Goal: Task Accomplishment & Management: Use online tool/utility

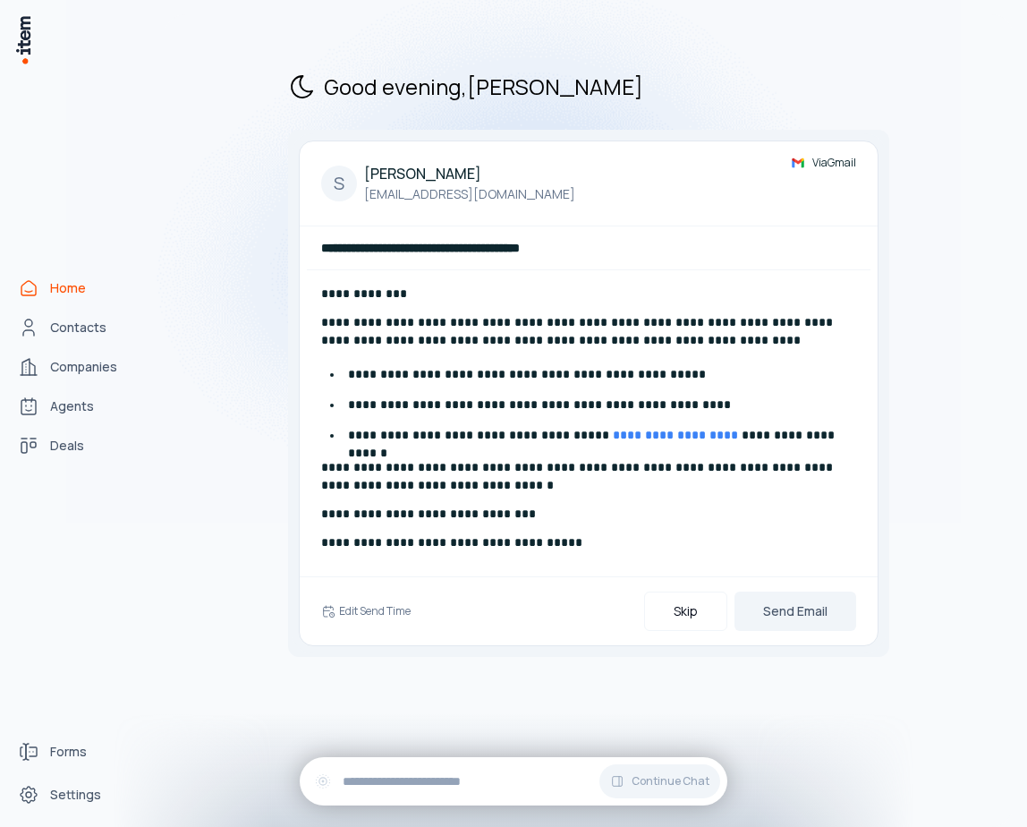
click at [77, 404] on img at bounding box center [513, 233] width 895 height 580
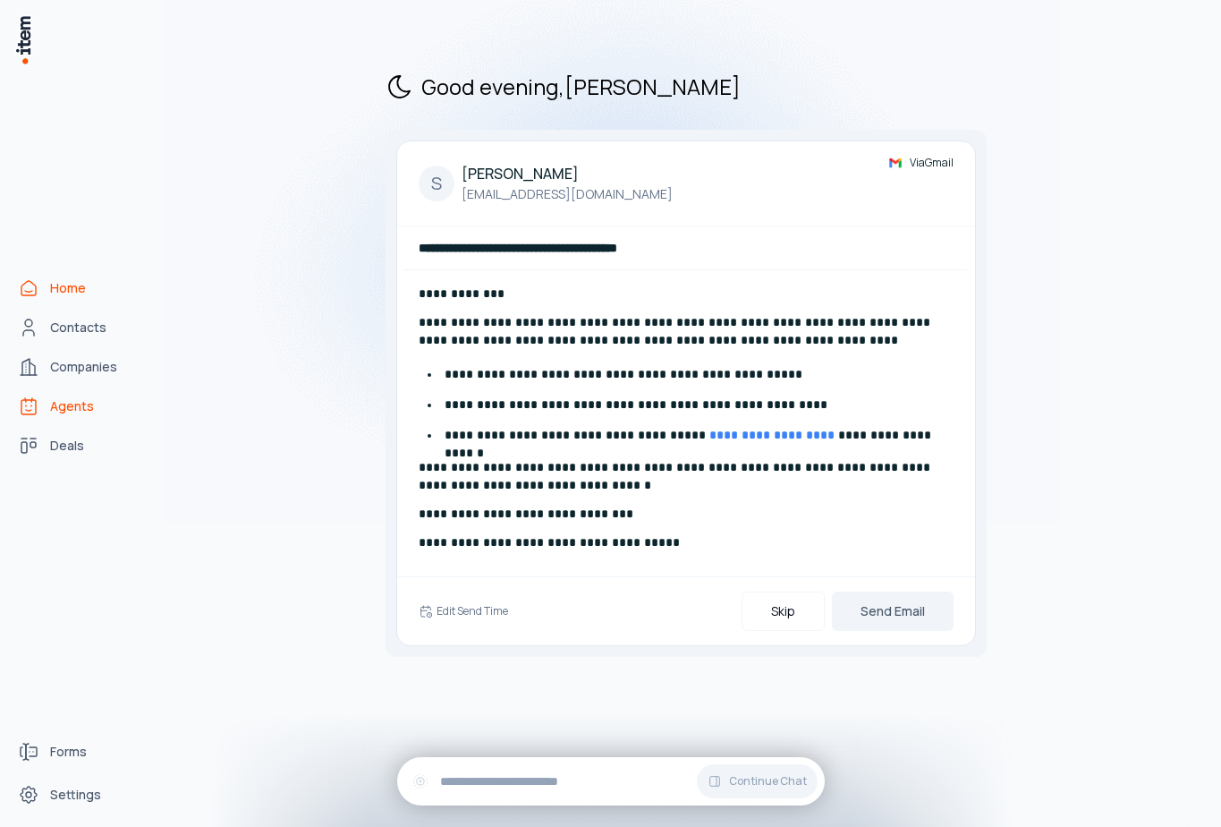
click at [87, 405] on span "Agents" at bounding box center [72, 406] width 44 height 18
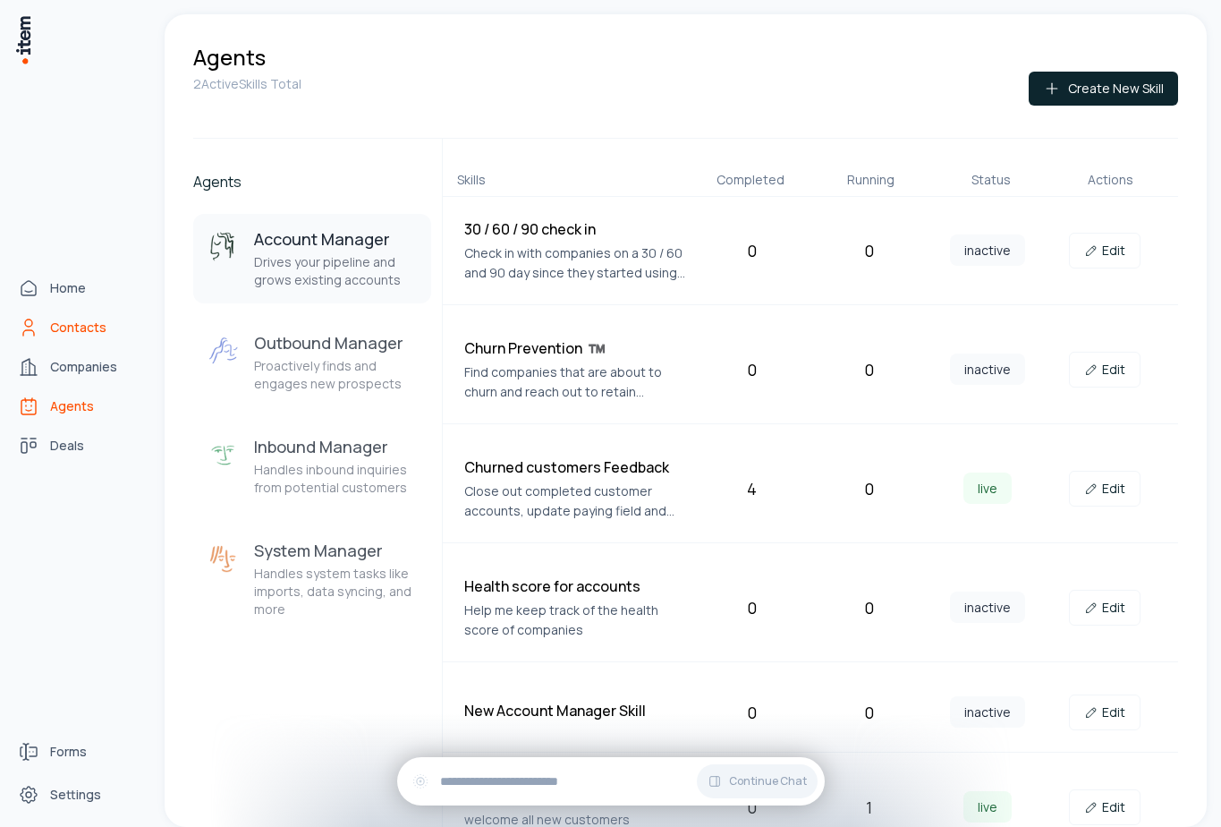
click at [87, 335] on span "Contacts" at bounding box center [78, 327] width 56 height 18
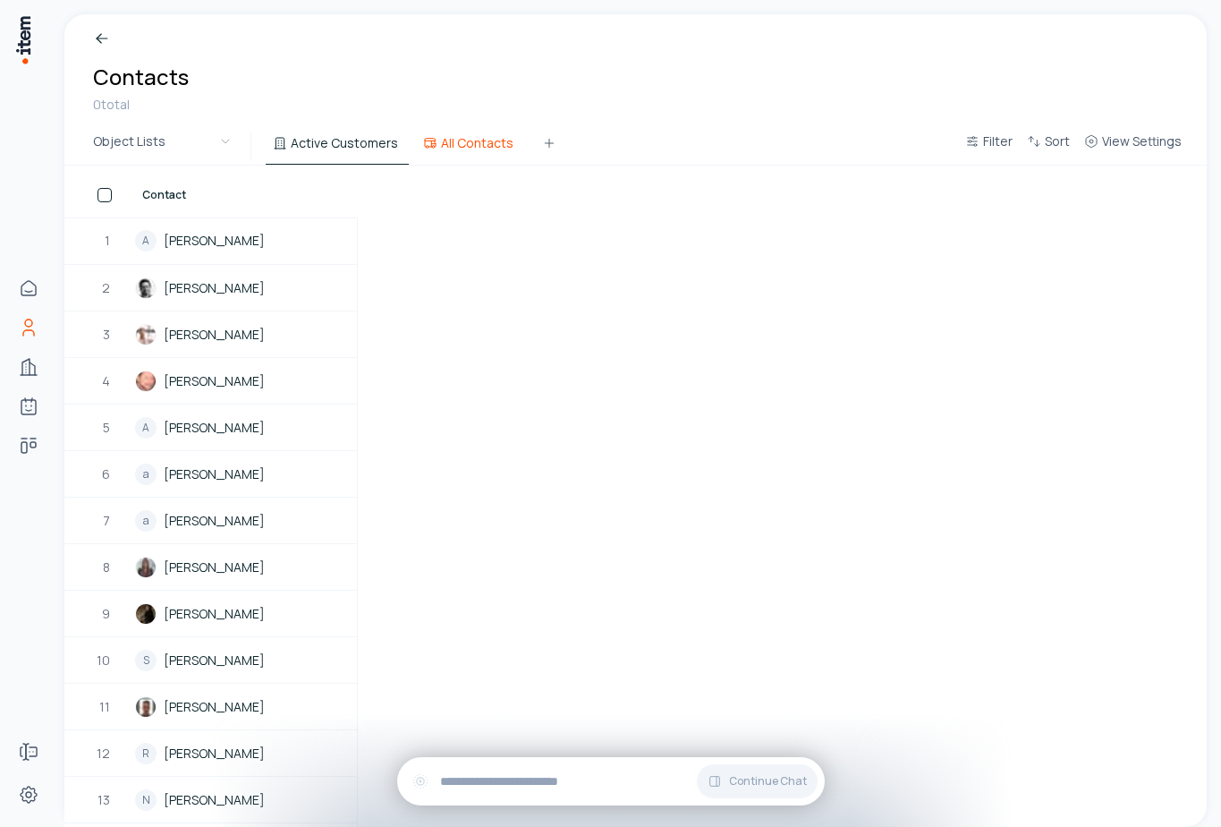
click at [445, 133] on button "All Contacts" at bounding box center [470, 148] width 108 height 32
click at [343, 138] on button "Active Customers" at bounding box center [337, 148] width 143 height 32
click at [1026, 158] on button "View Settings" at bounding box center [1133, 147] width 112 height 32
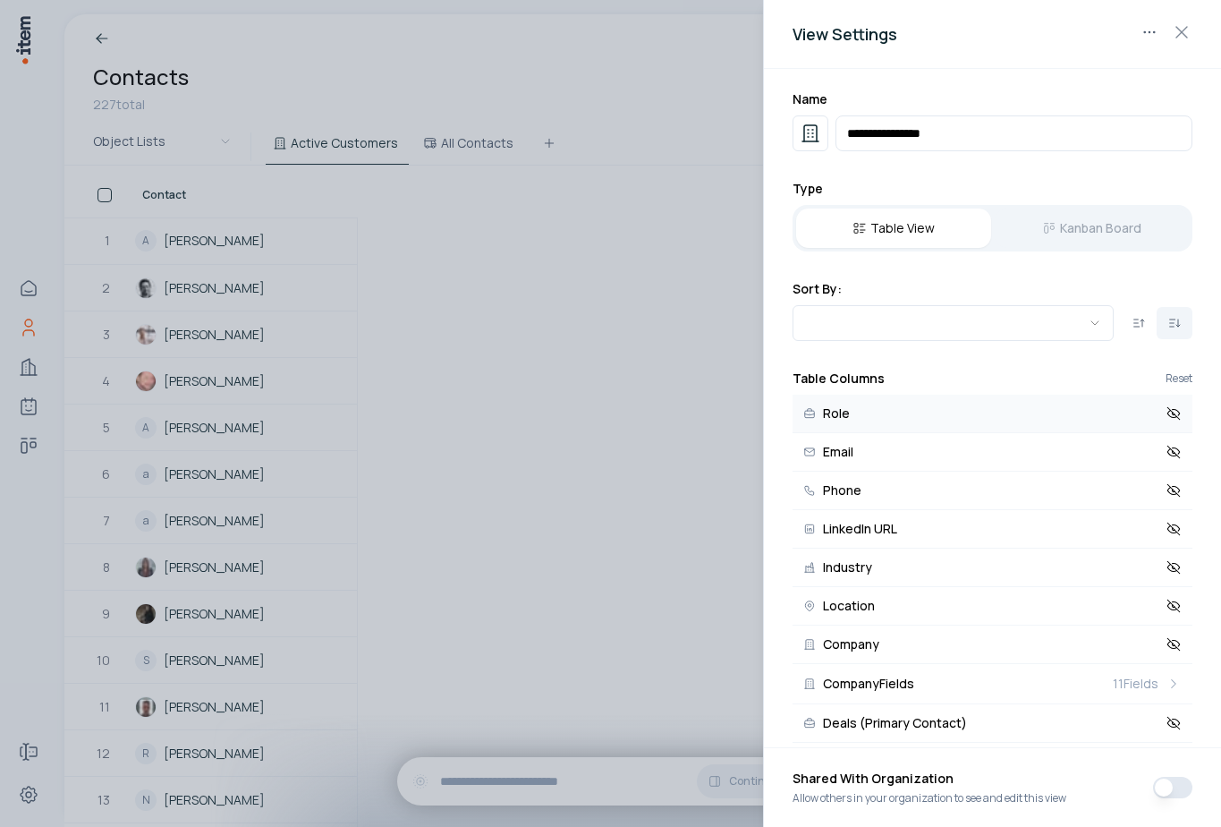
click at [1026, 412] on icon at bounding box center [1174, 413] width 16 height 16
click at [1026, 444] on icon at bounding box center [1174, 452] width 16 height 16
click at [1026, 497] on icon at bounding box center [1174, 490] width 16 height 16
click at [1026, 530] on icon at bounding box center [1173, 528] width 13 height 13
click at [1026, 556] on button "Industry" at bounding box center [993, 567] width 400 height 38
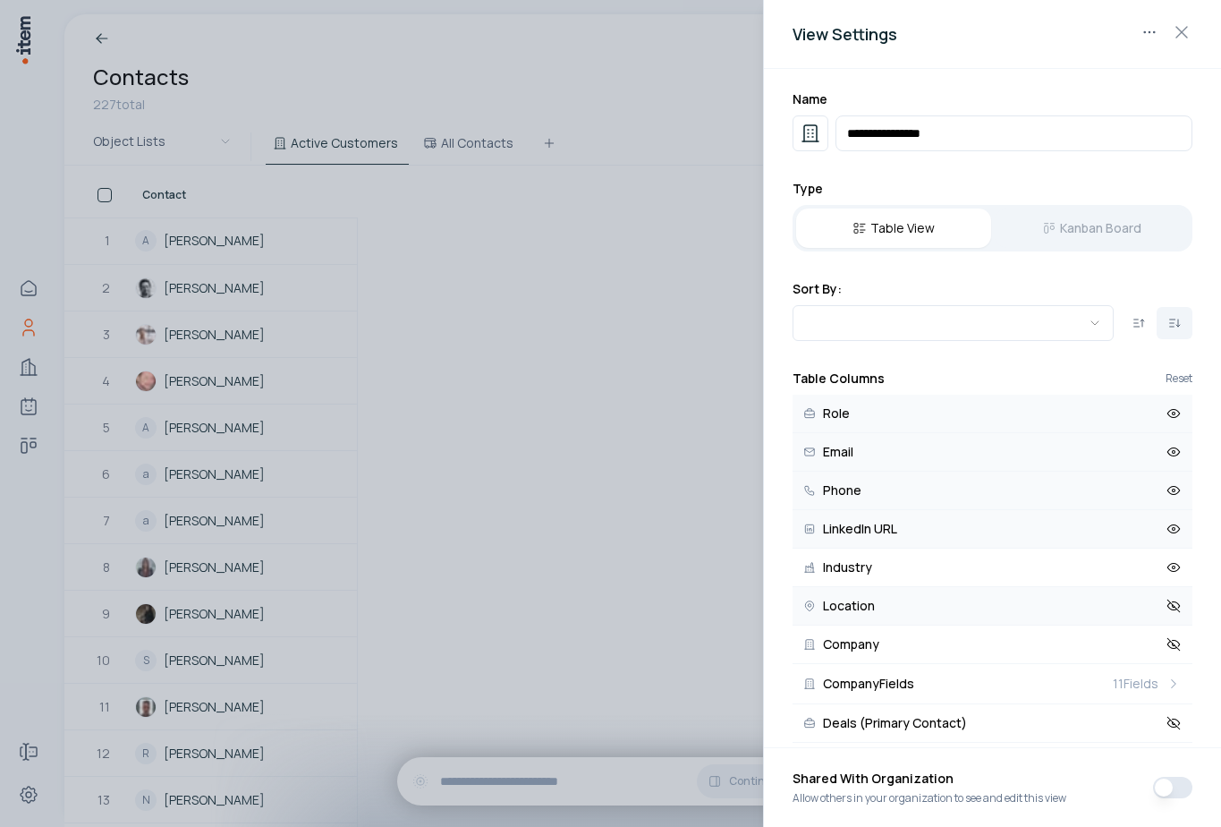
click at [1026, 606] on icon at bounding box center [1174, 606] width 16 height 16
click at [1026, 646] on icon at bounding box center [1173, 644] width 13 height 13
click at [1026, 32] on h2 "View Settings" at bounding box center [993, 33] width 400 height 25
click at [1026, 32] on icon "button" at bounding box center [1181, 32] width 11 height 11
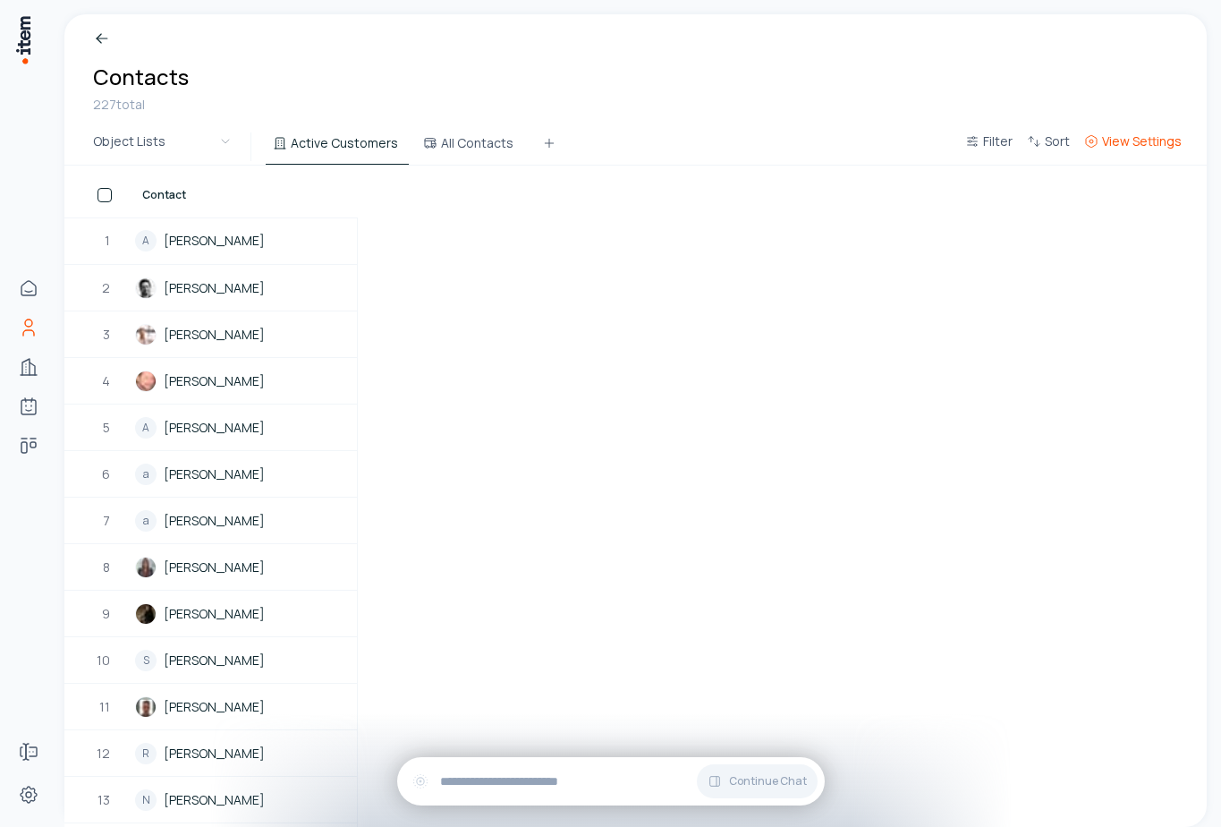
click at [1026, 151] on button "View Settings" at bounding box center [1133, 147] width 112 height 32
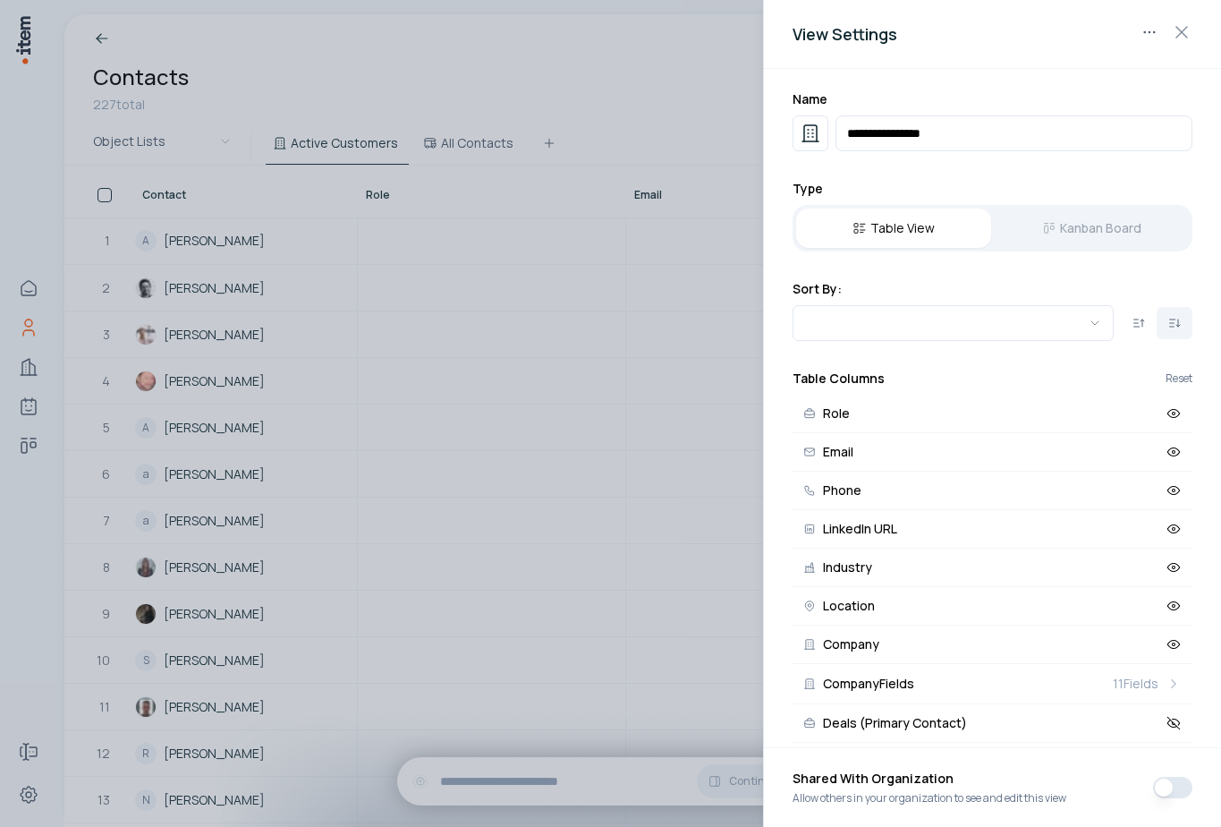
click at [615, 565] on div at bounding box center [610, 413] width 1221 height 827
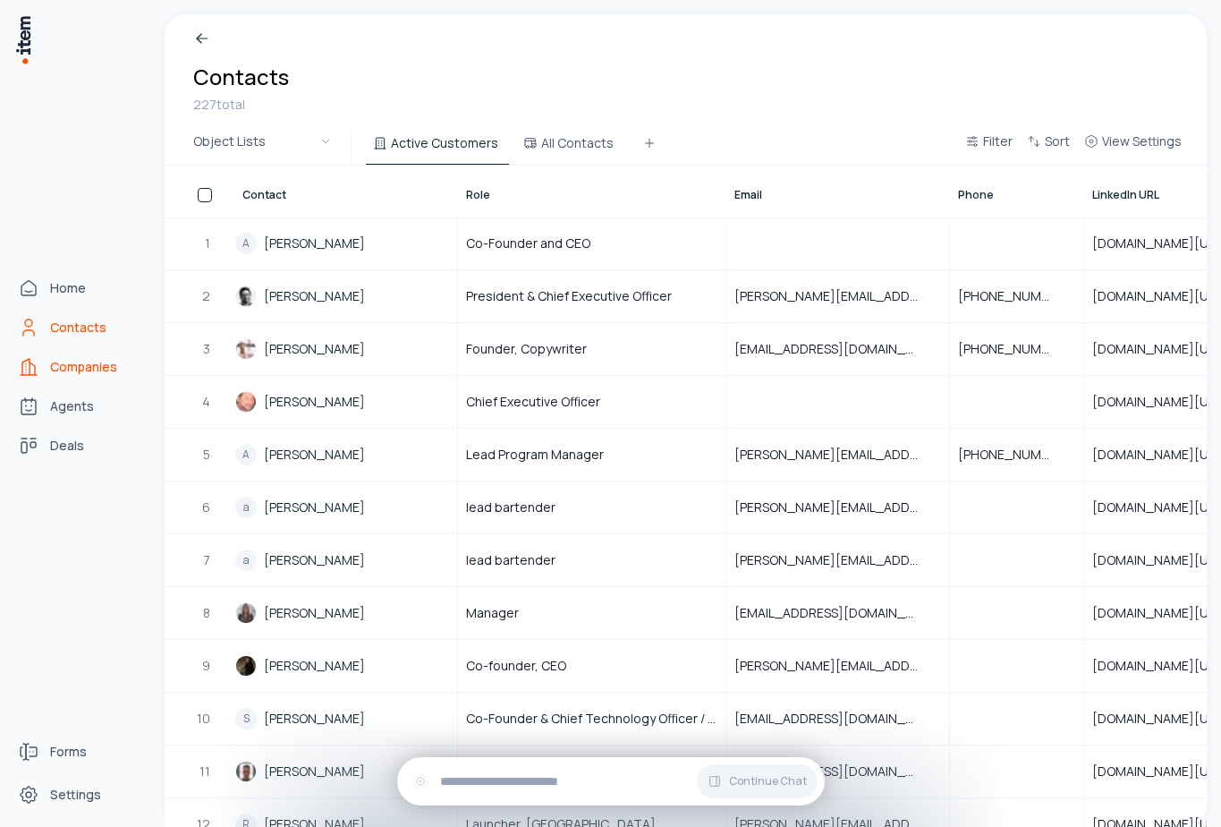
click at [55, 365] on span "Companies" at bounding box center [83, 367] width 67 height 18
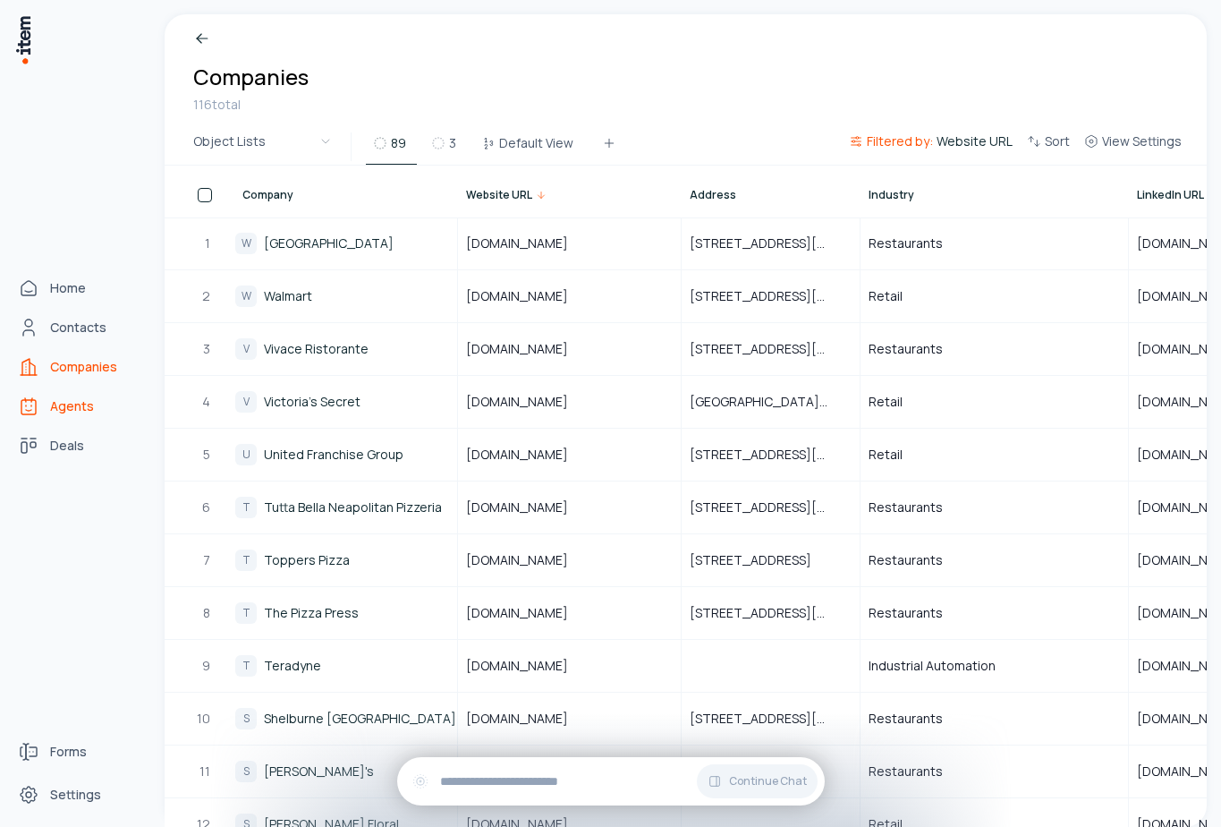
click at [46, 410] on link "Agents" at bounding box center [79, 406] width 136 height 36
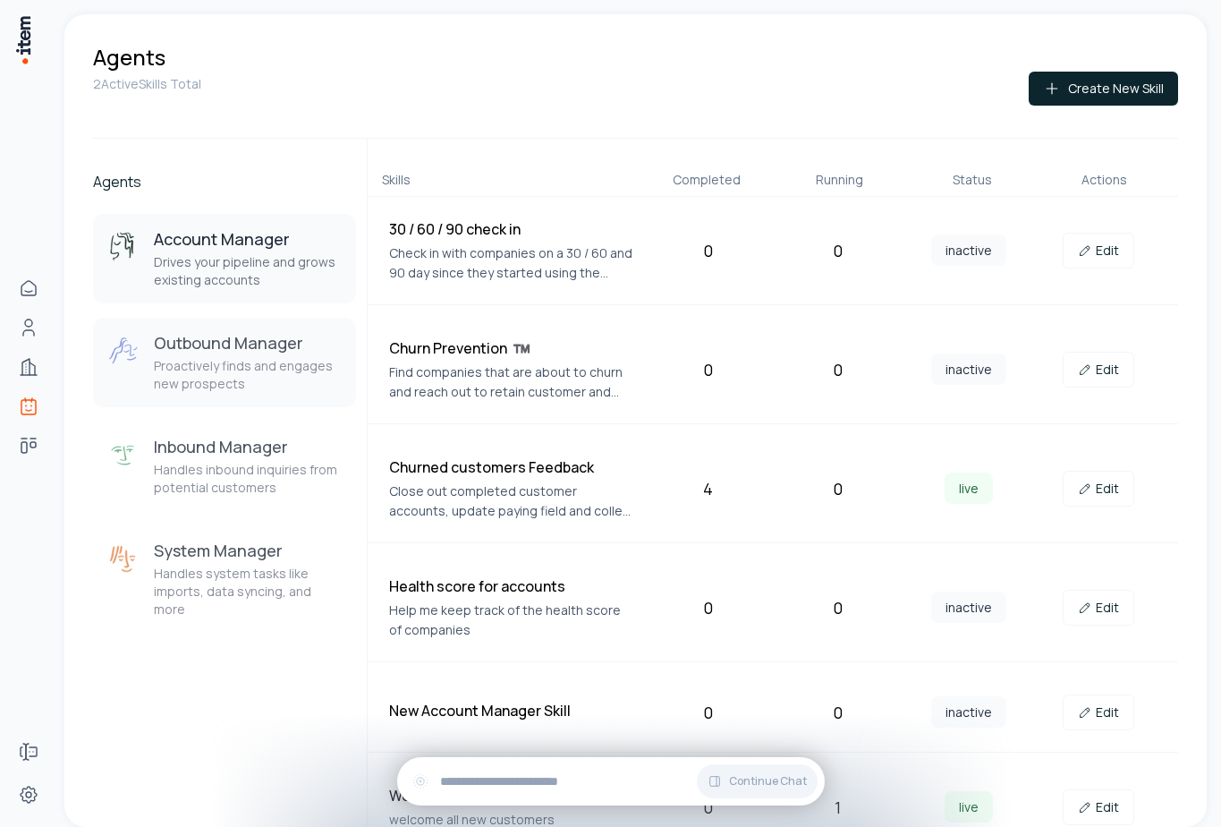
click at [223, 333] on h3 "Outbound Manager" at bounding box center [248, 342] width 188 height 21
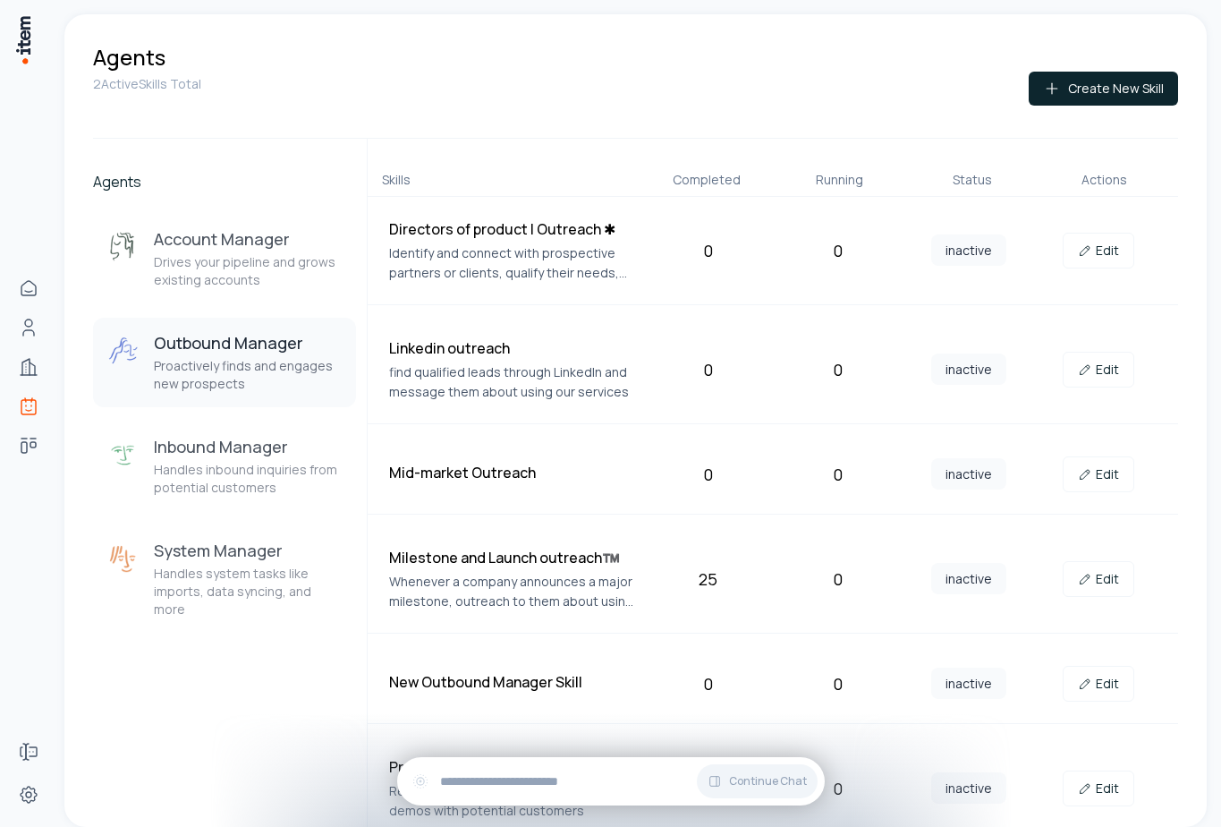
click at [1131, 68] on div "Agents" at bounding box center [635, 57] width 1085 height 29
click at [1104, 251] on link "Edit" at bounding box center [1099, 251] width 72 height 36
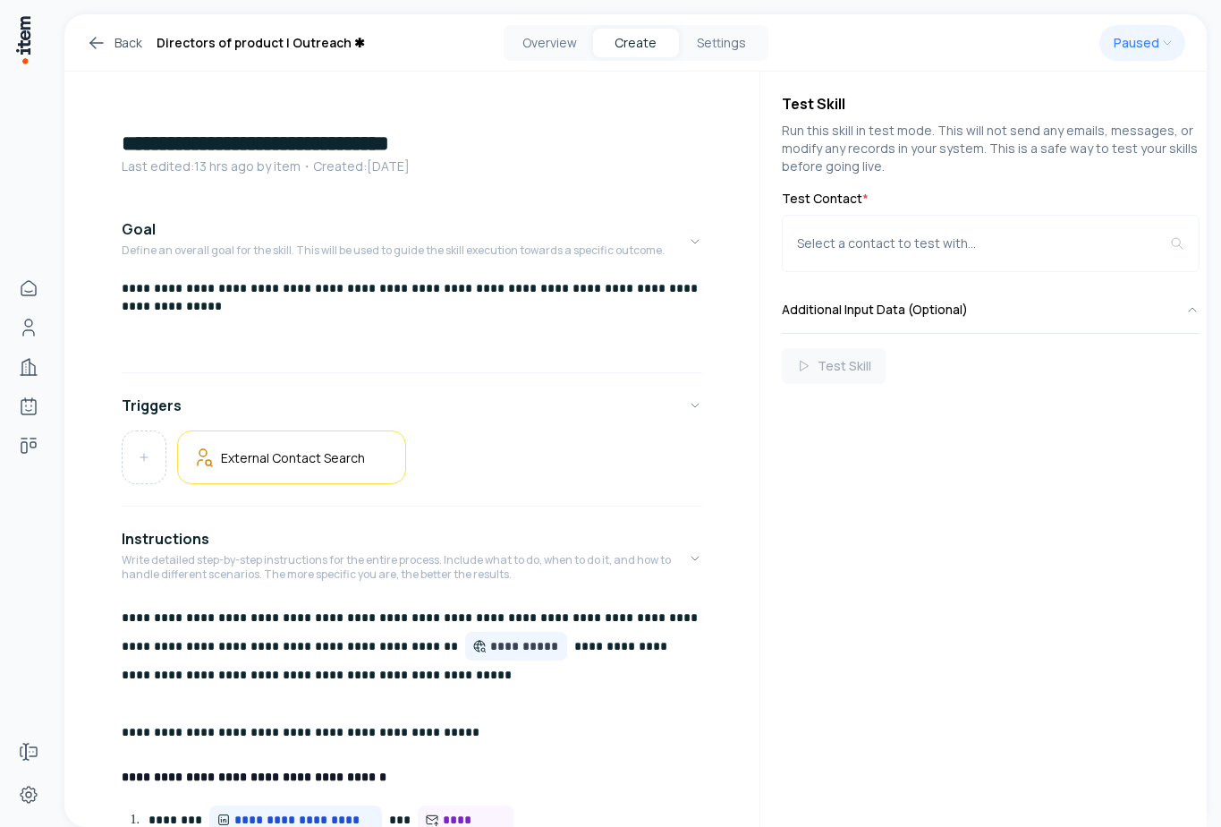
click at [168, 140] on h1 "**********" at bounding box center [412, 143] width 581 height 29
click at [158, 291] on p "**********" at bounding box center [412, 297] width 581 height 36
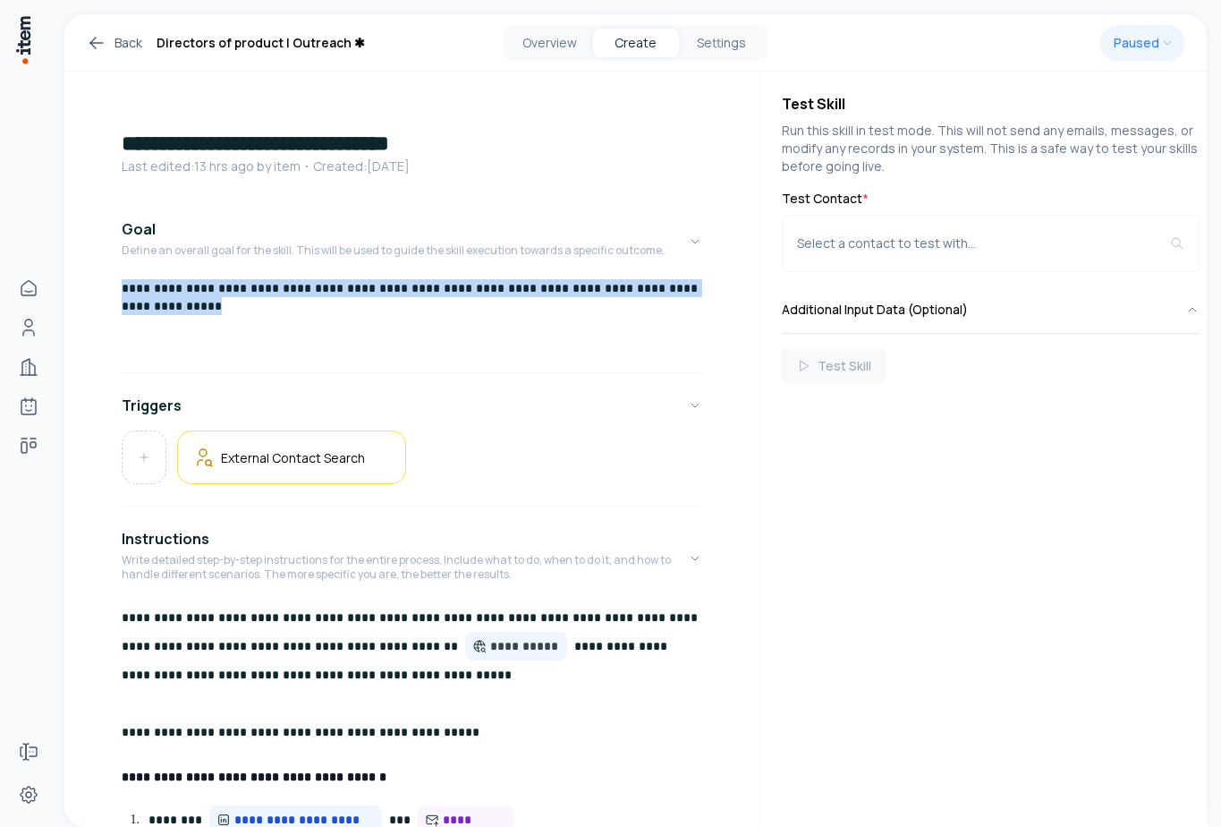
click at [158, 291] on p "**********" at bounding box center [412, 297] width 581 height 36
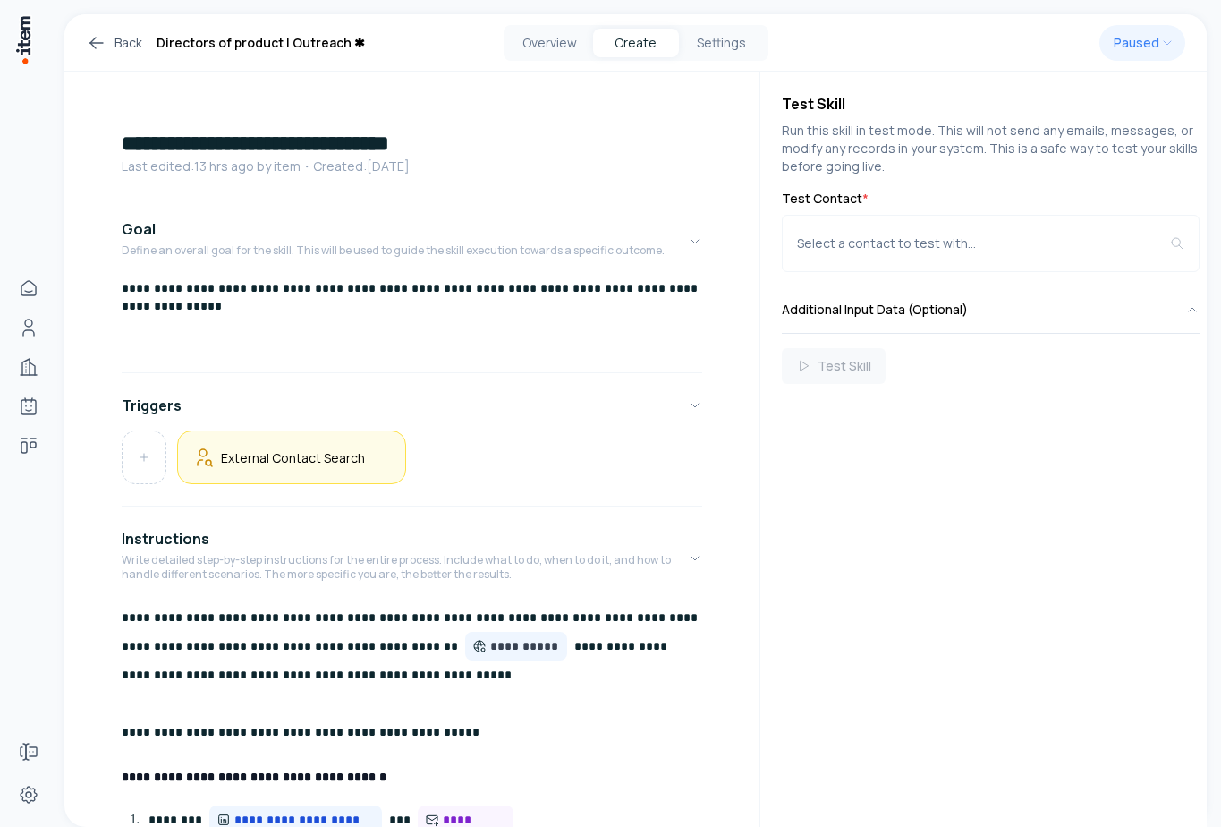
click at [293, 458] on h5 "External Contact Search" at bounding box center [293, 457] width 144 height 17
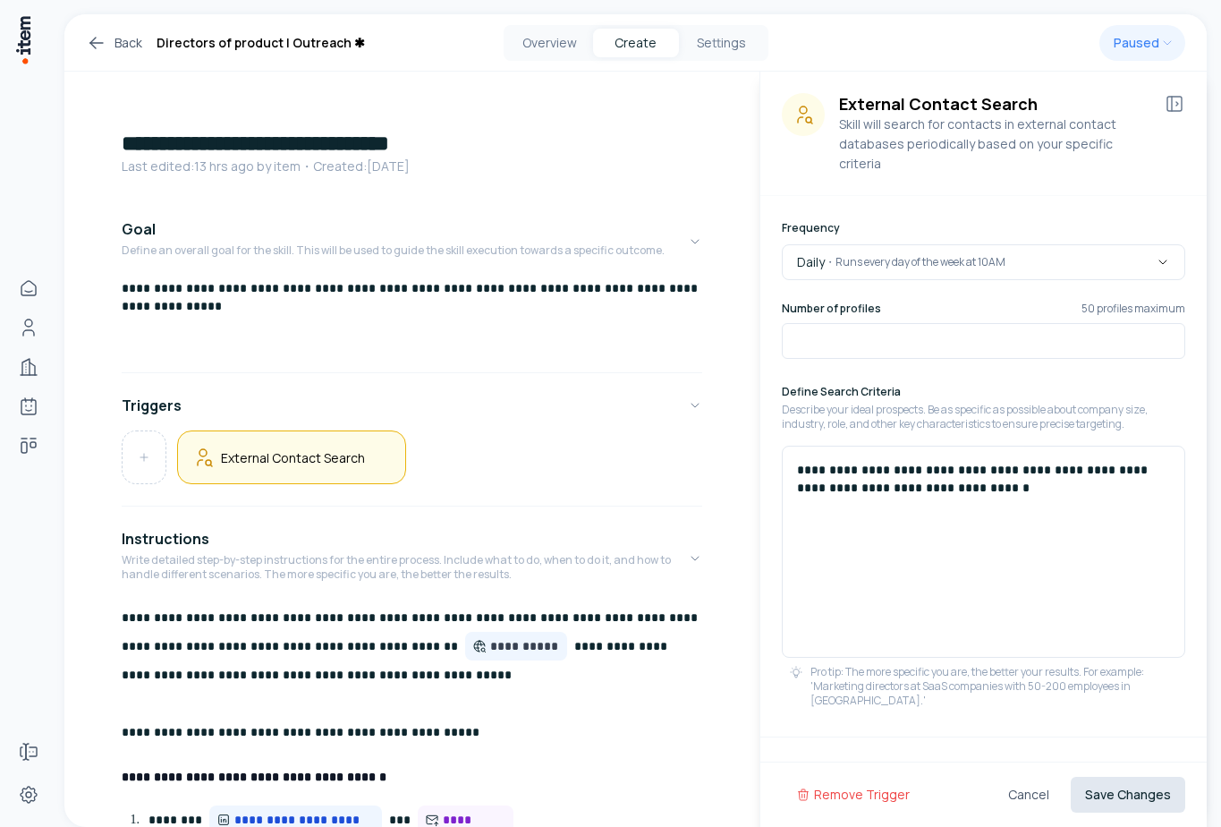
click at [1140, 786] on button "Save Changes" at bounding box center [1128, 795] width 115 height 36
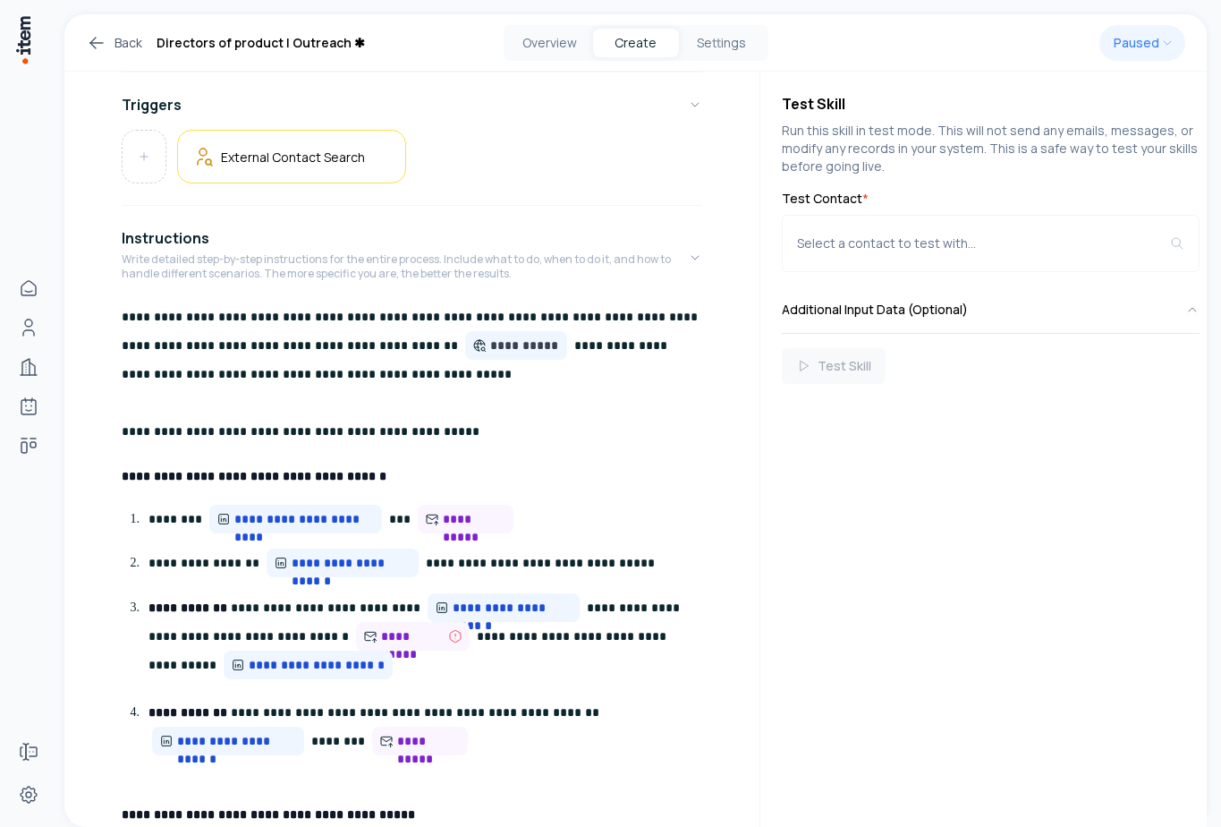
scroll to position [324, 0]
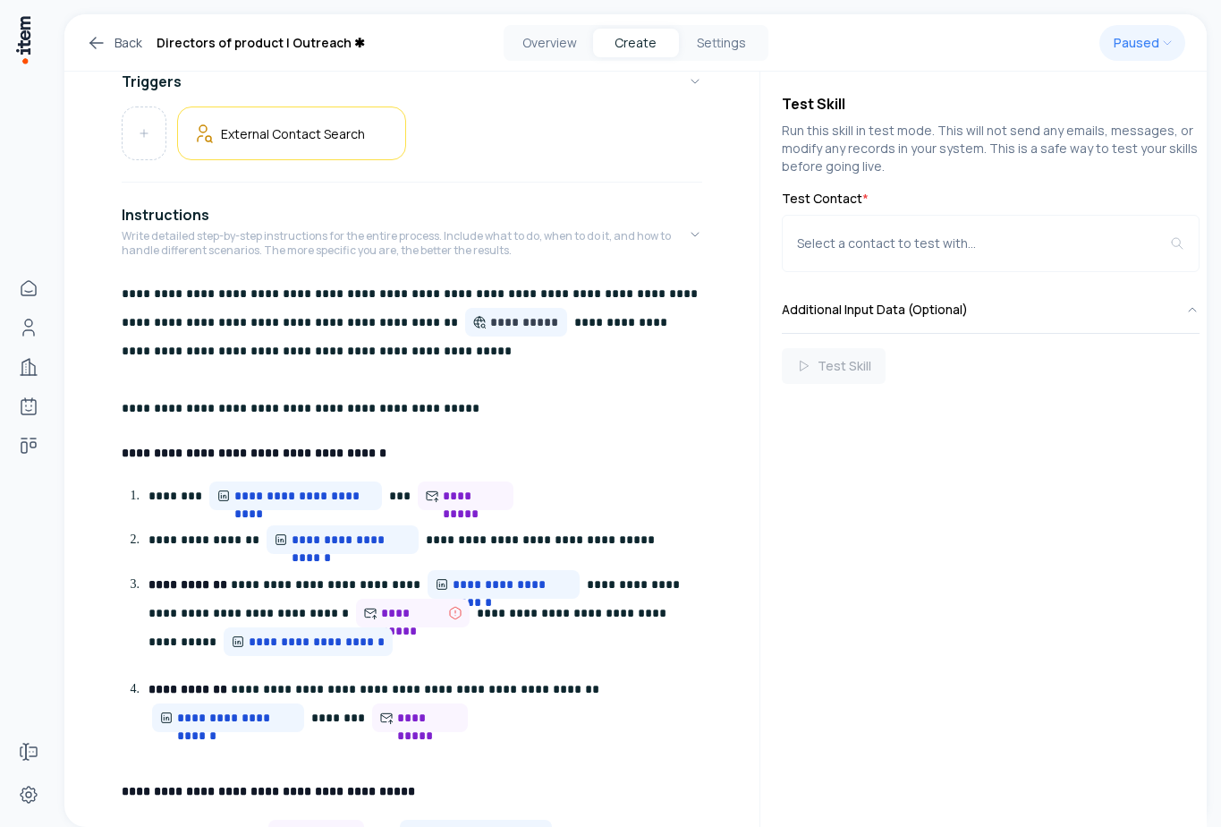
drag, startPoint x: 119, startPoint y: 293, endPoint x: 240, endPoint y: 294, distance: 120.8
click at [241, 294] on div "**********" at bounding box center [411, 734] width 695 height 1972
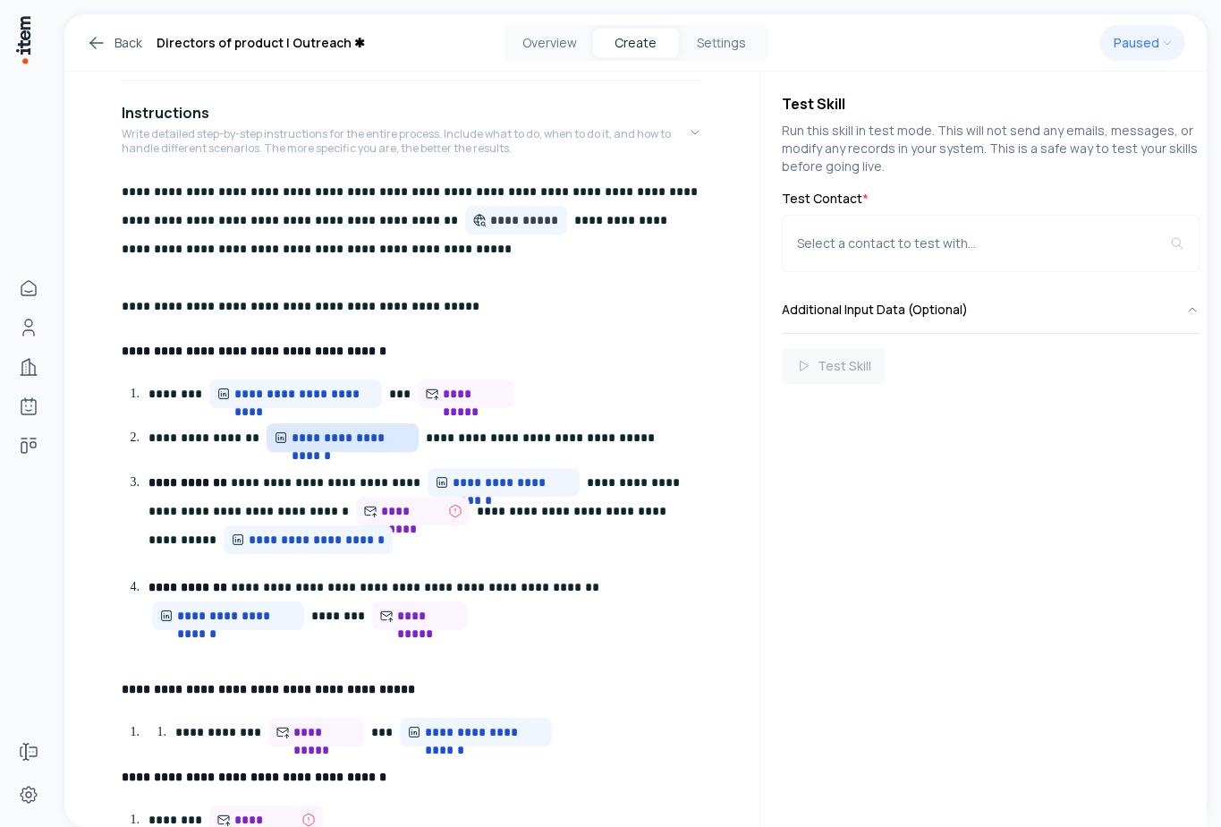
scroll to position [427, 0]
click at [555, 400] on p "**********" at bounding box center [426, 393] width 554 height 30
